Goal: Navigation & Orientation: Find specific page/section

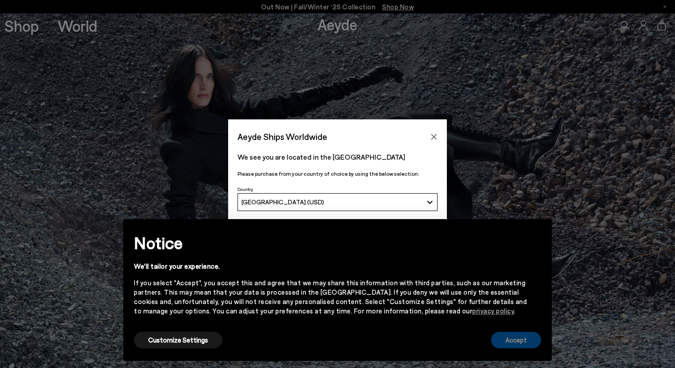
click at [517, 343] on button "Accept" at bounding box center [516, 339] width 50 height 17
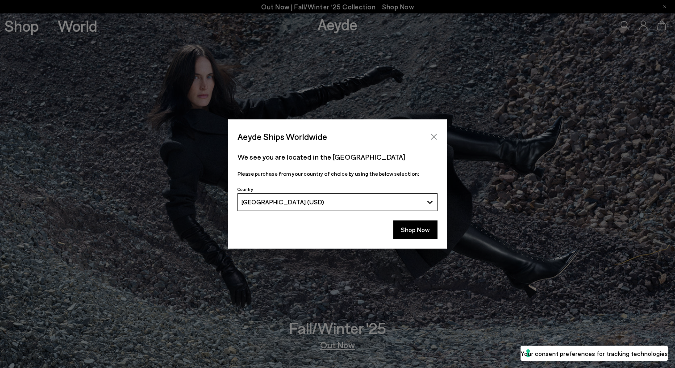
click at [434, 134] on icon "Close" at bounding box center [434, 136] width 7 height 7
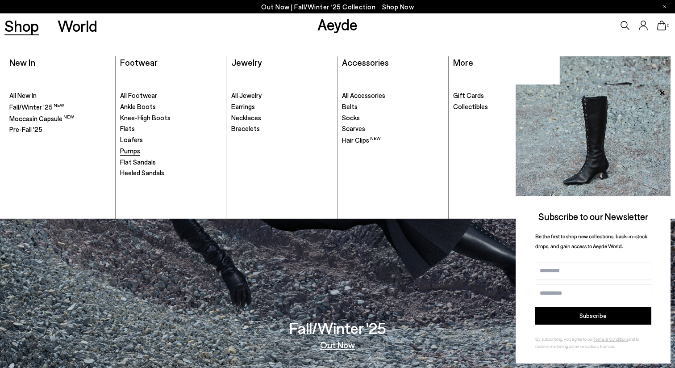
click at [141, 151] on link "Pumps" at bounding box center [170, 151] width 101 height 9
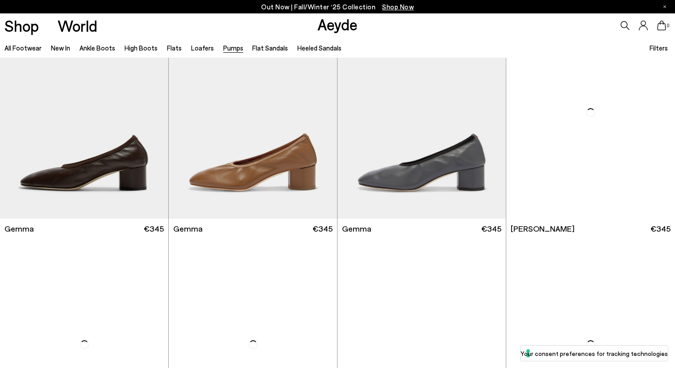
scroll to position [2605, 0]
